Goal: Find specific page/section: Find specific page/section

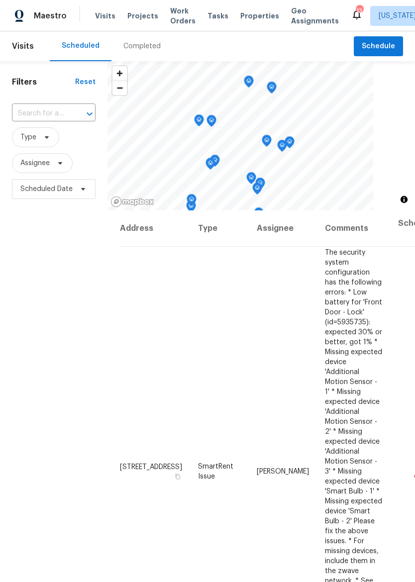
click at [247, 19] on span "Properties" at bounding box center [259, 16] width 39 height 10
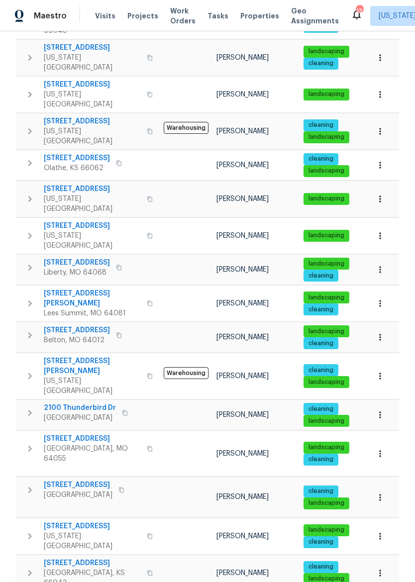
scroll to position [433, 0]
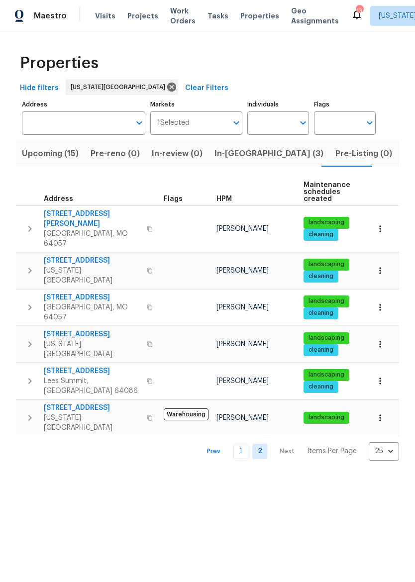
click at [238, 444] on link "1" at bounding box center [240, 451] width 15 height 15
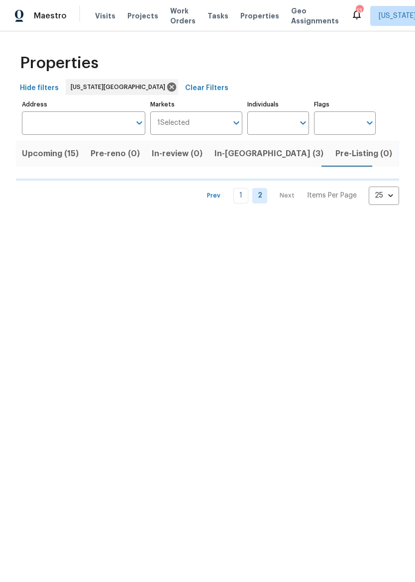
click at [44, 134] on input "Address" at bounding box center [76, 122] width 108 height 23
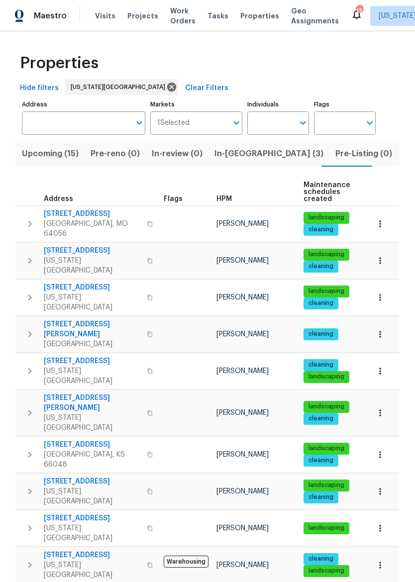
click at [46, 134] on input "Address" at bounding box center [76, 122] width 108 height 23
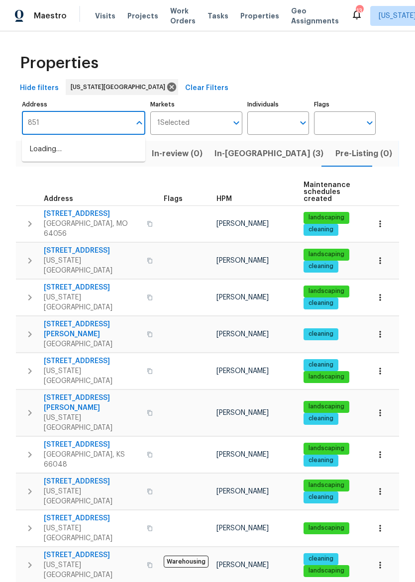
type input "8515"
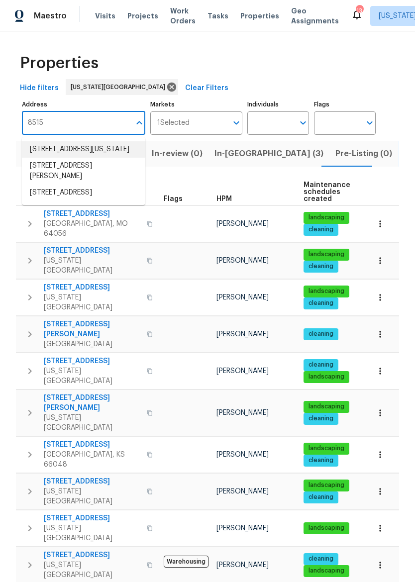
click at [48, 157] on li "[STREET_ADDRESS][US_STATE]" at bounding box center [83, 149] width 123 height 16
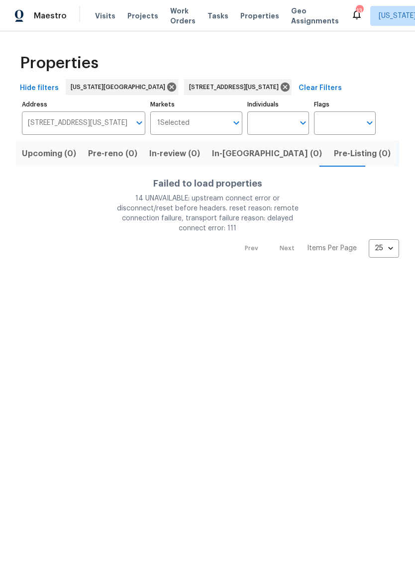
click at [402, 151] on span "Listed (1)" at bounding box center [420, 154] width 36 height 14
click at [334, 159] on span "Pre-Listing (0)" at bounding box center [362, 154] width 57 height 14
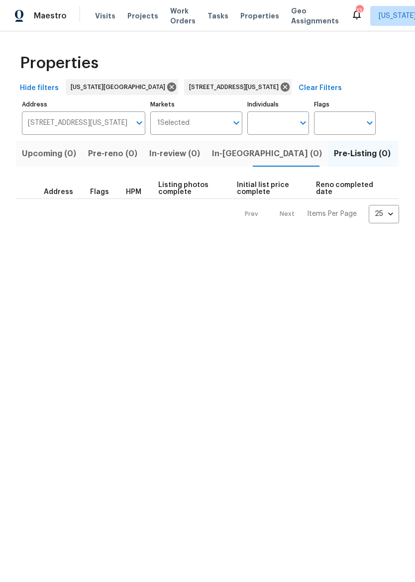
click at [402, 156] on span "Listed (1)" at bounding box center [420, 154] width 36 height 14
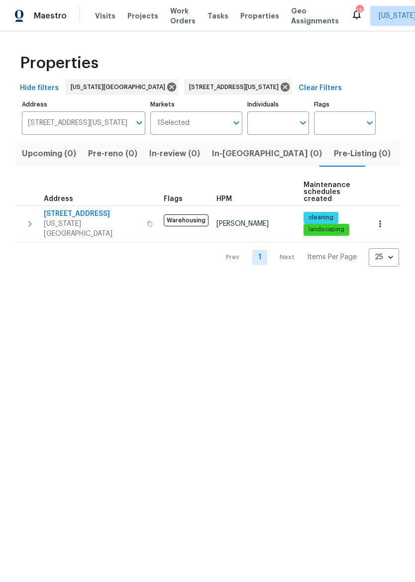
click at [71, 219] on span "[STREET_ADDRESS]" at bounding box center [92, 214] width 97 height 10
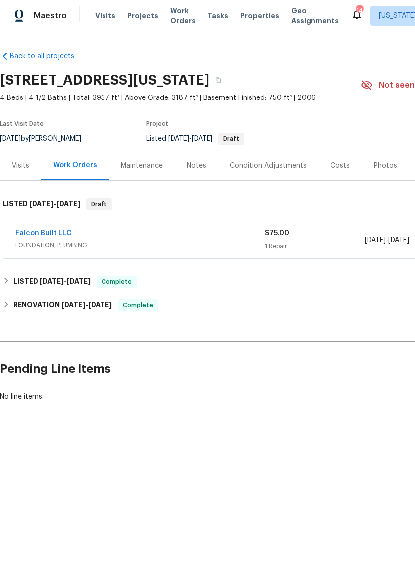
click at [192, 236] on div "Falcon Built LLC" at bounding box center [139, 234] width 249 height 12
click at [191, 236] on div "Falcon Built LLC" at bounding box center [139, 234] width 249 height 12
click at [214, 243] on span "FOUNDATION, PLUMBING" at bounding box center [139, 245] width 249 height 10
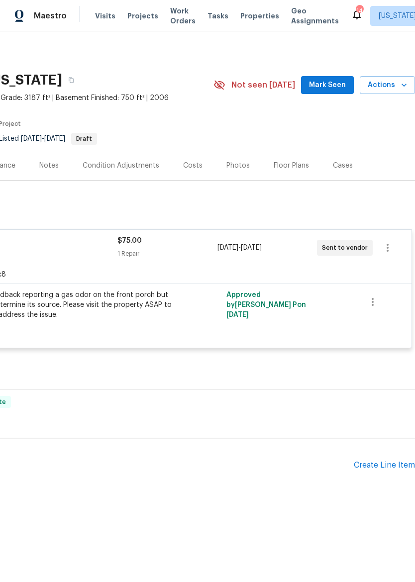
scroll to position [0, 147]
click at [234, 160] on div "Photos" at bounding box center [237, 165] width 47 height 29
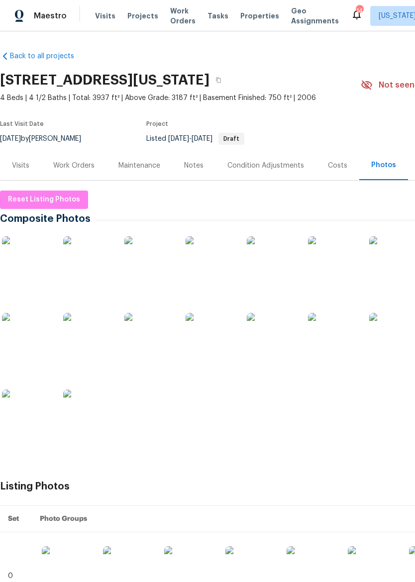
click at [92, 262] on img at bounding box center [88, 261] width 50 height 50
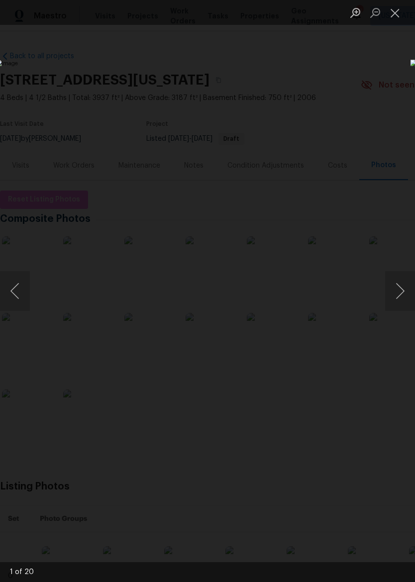
click at [394, 9] on button "Close lightbox" at bounding box center [395, 12] width 20 height 17
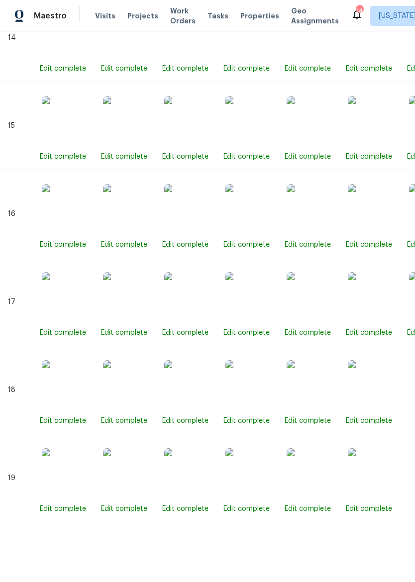
scroll to position [1770, 0]
click at [308, 304] on img at bounding box center [311, 297] width 50 height 50
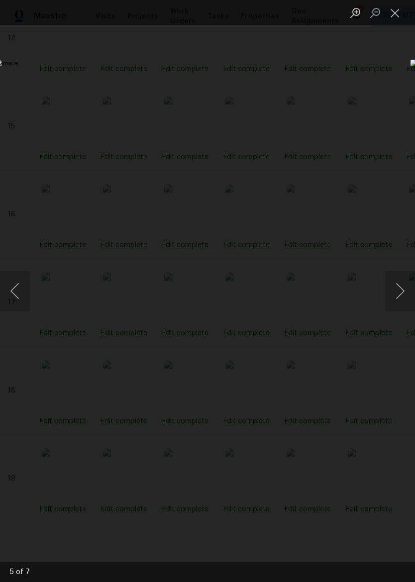
click at [395, 14] on button "Close lightbox" at bounding box center [395, 12] width 20 height 17
